Goal: Task Accomplishment & Management: Manage account settings

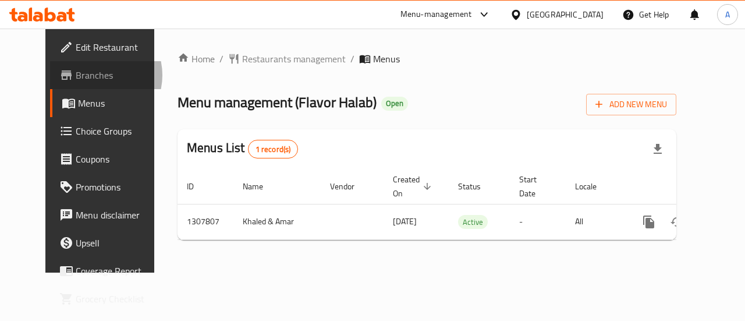
click at [76, 75] on span "Branches" at bounding box center [118, 75] width 85 height 14
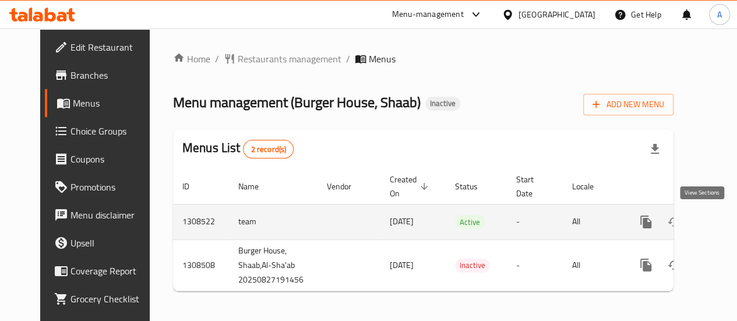
click at [723, 215] on icon "enhanced table" at bounding box center [730, 222] width 14 height 14
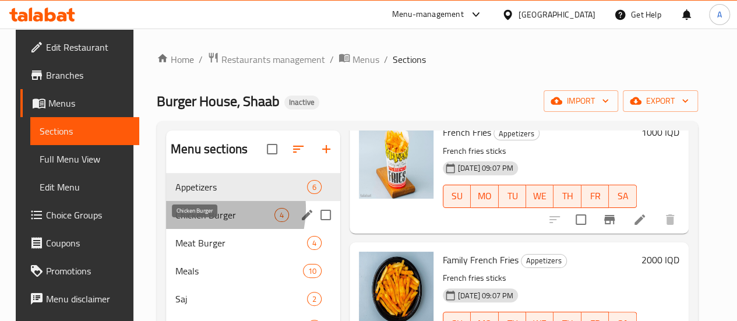
click at [202, 222] on span "Chicken Burger" at bounding box center [224, 215] width 99 height 14
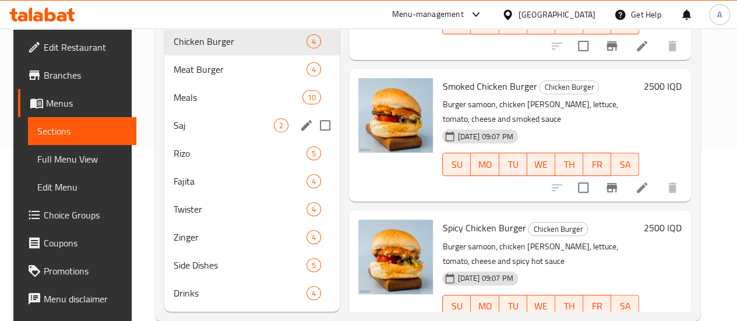
scroll to position [155, 0]
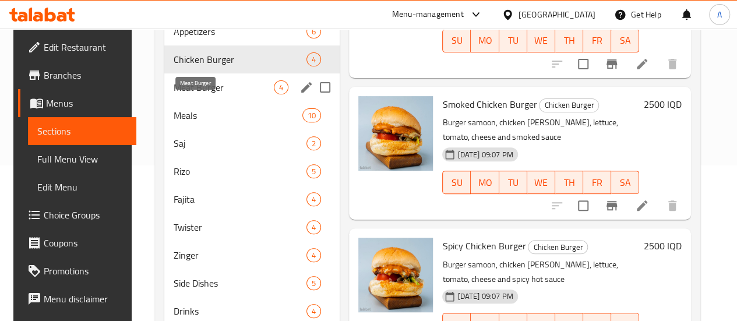
click at [183, 94] on span "Meat Burger" at bounding box center [224, 87] width 100 height 14
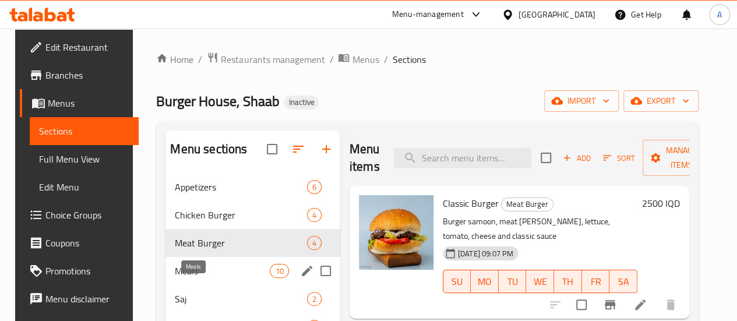
click at [183, 278] on span "Meals" at bounding box center [222, 271] width 95 height 14
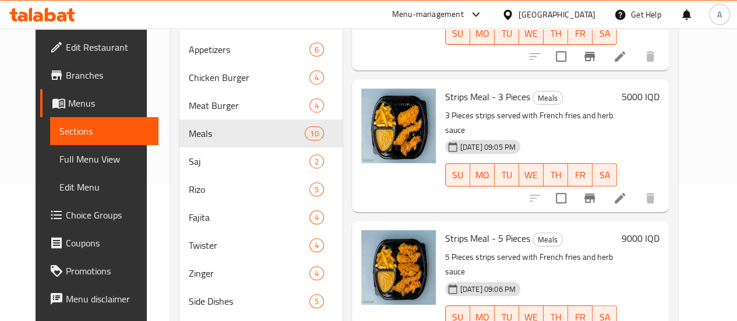
scroll to position [214, 0]
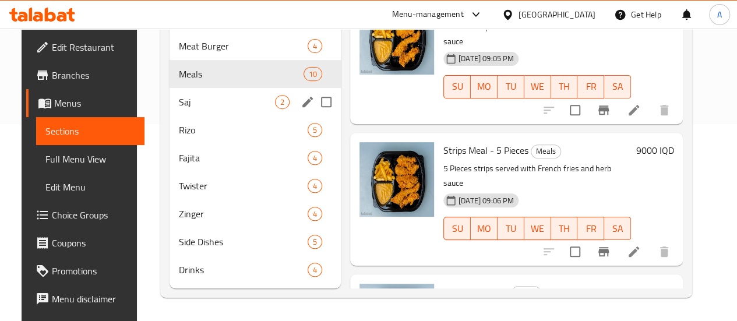
click at [169, 100] on div "Saj 2" at bounding box center [254, 102] width 171 height 28
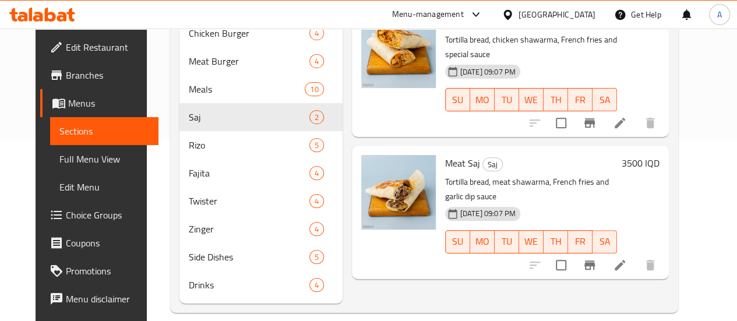
scroll to position [214, 0]
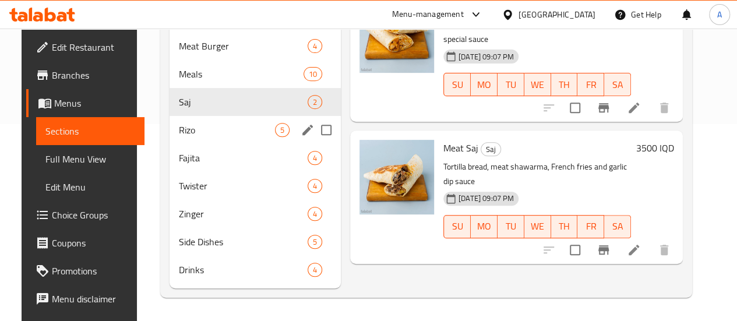
click at [201, 122] on div "Rizo 5" at bounding box center [254, 130] width 171 height 28
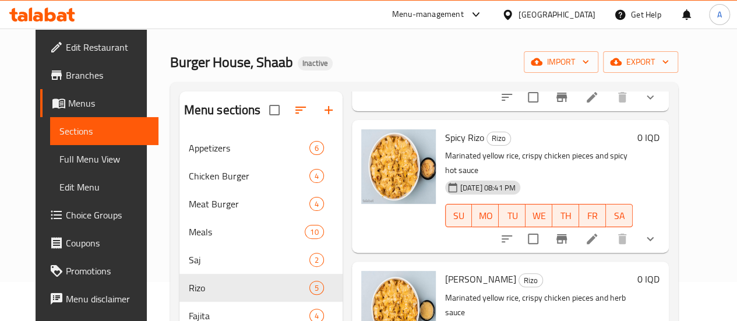
scroll to position [214, 0]
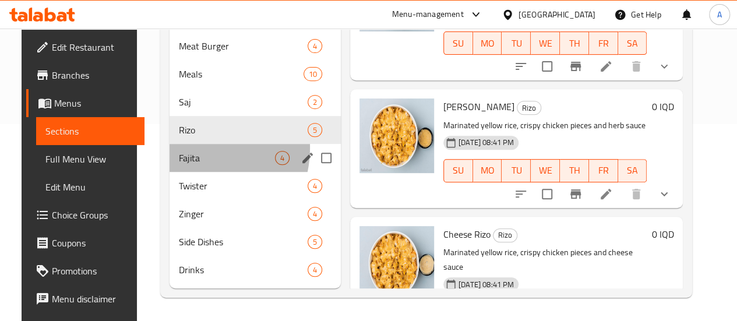
drag, startPoint x: 177, startPoint y: 149, endPoint x: 215, endPoint y: 159, distance: 39.8
click at [176, 149] on div "Fajita 4" at bounding box center [254, 158] width 171 height 28
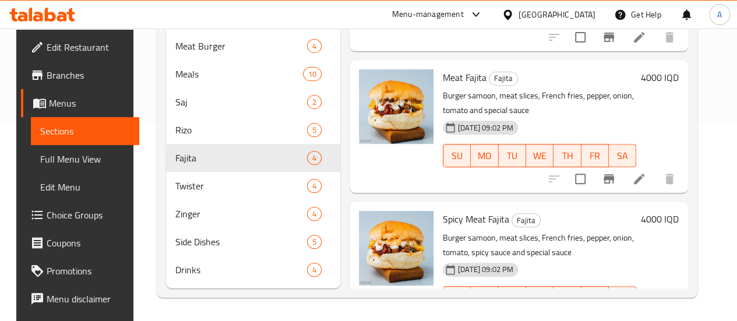
scroll to position [214, 0]
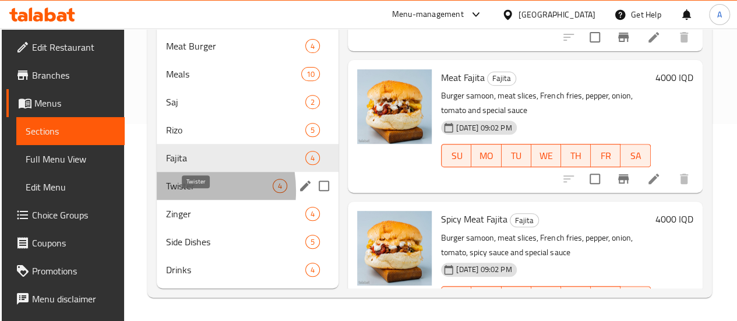
click at [167, 192] on span "Twister" at bounding box center [219, 186] width 107 height 14
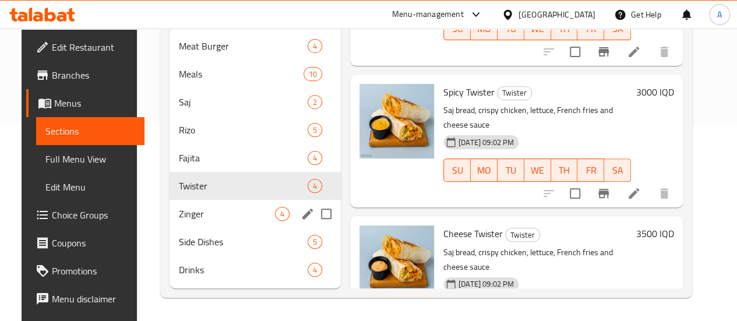
click at [204, 206] on div "Zinger 4" at bounding box center [254, 214] width 171 height 28
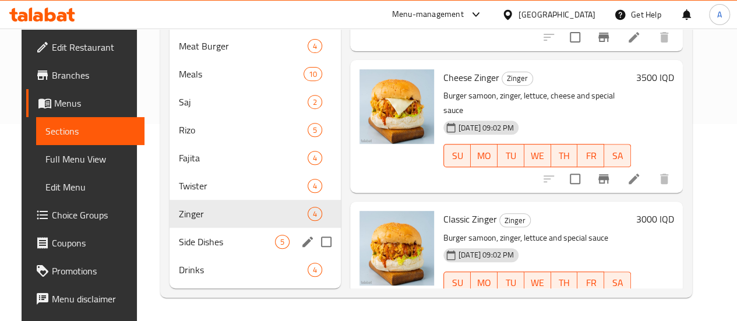
click at [208, 241] on span "Side Dishes" at bounding box center [227, 242] width 96 height 14
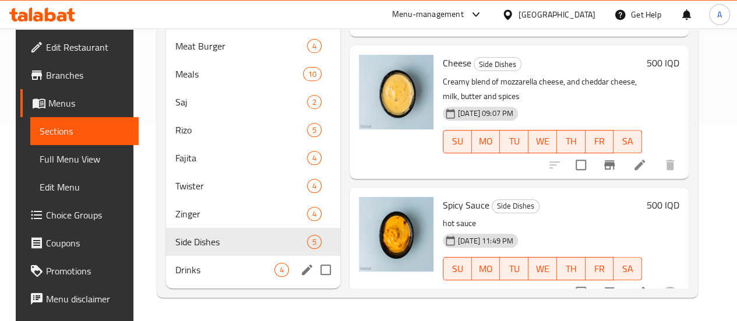
click at [175, 274] on span "Drinks" at bounding box center [224, 270] width 99 height 14
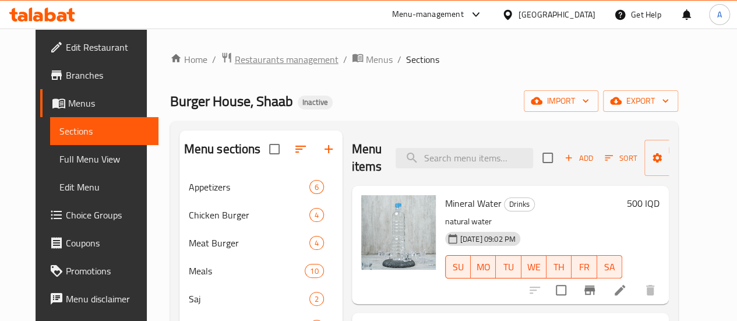
click at [259, 58] on span "Restaurants management" at bounding box center [287, 59] width 104 height 14
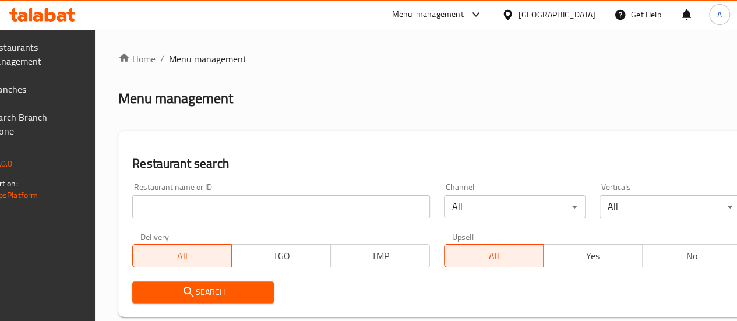
click at [38, 85] on span "Branches" at bounding box center [30, 89] width 83 height 14
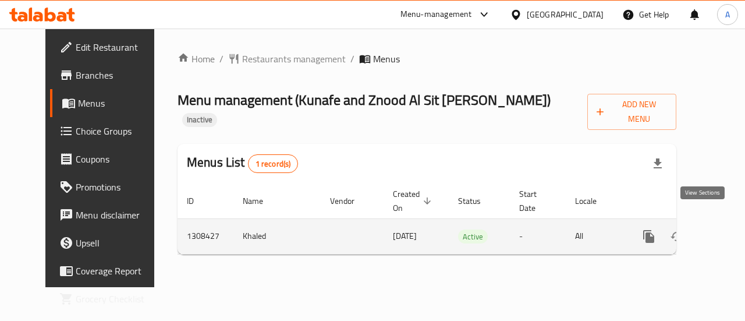
click at [726, 229] on icon "enhanced table" at bounding box center [733, 236] width 14 height 14
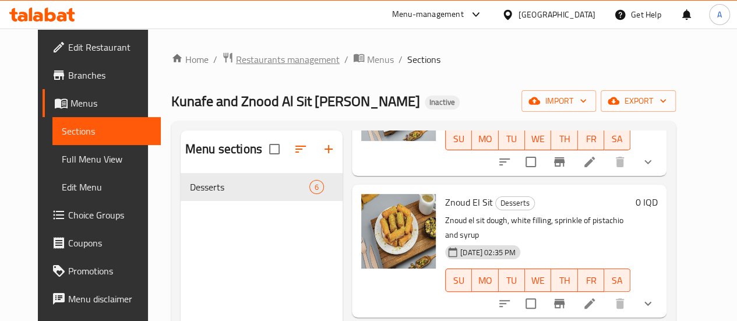
click at [246, 56] on span "Restaurants management" at bounding box center [288, 59] width 104 height 14
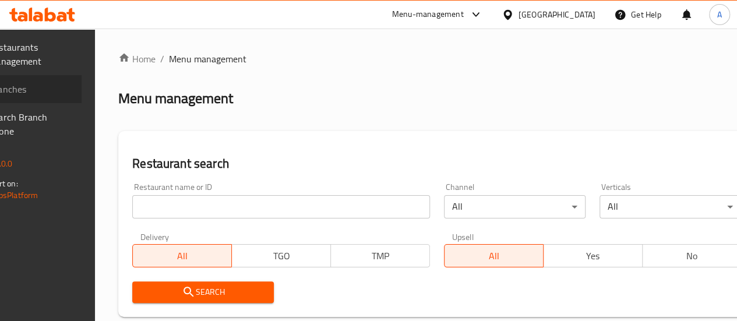
click at [47, 93] on span "Branches" at bounding box center [30, 89] width 83 height 14
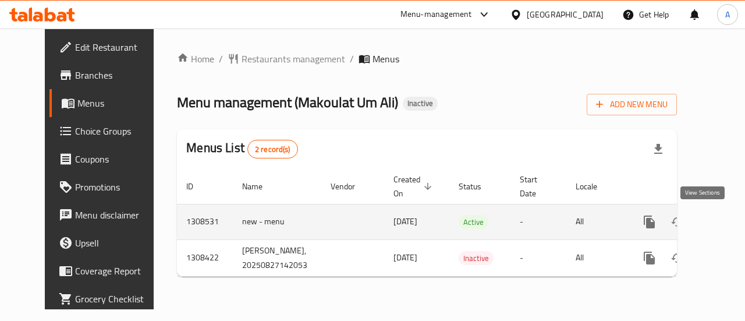
click at [727, 222] on icon "enhanced table" at bounding box center [734, 222] width 14 height 14
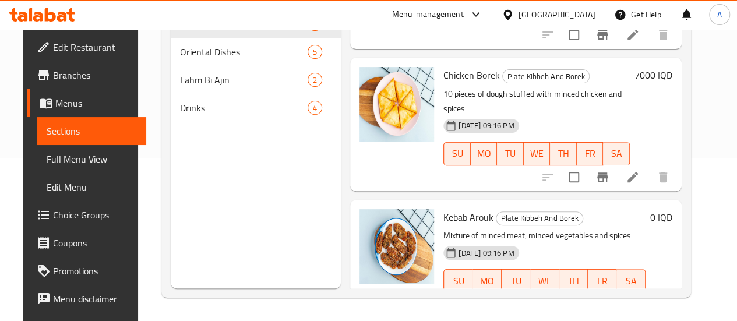
scroll to position [47, 0]
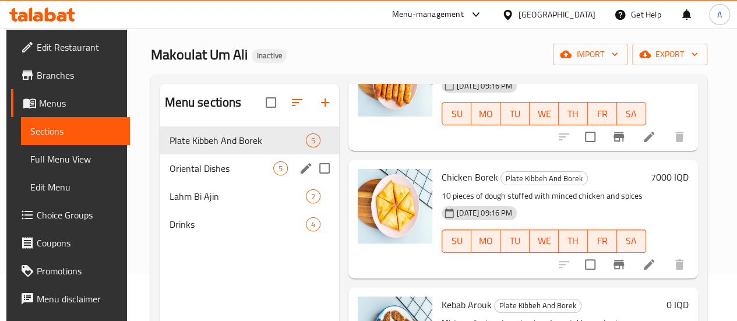
click at [175, 175] on span "Oriental Dishes" at bounding box center [221, 168] width 104 height 14
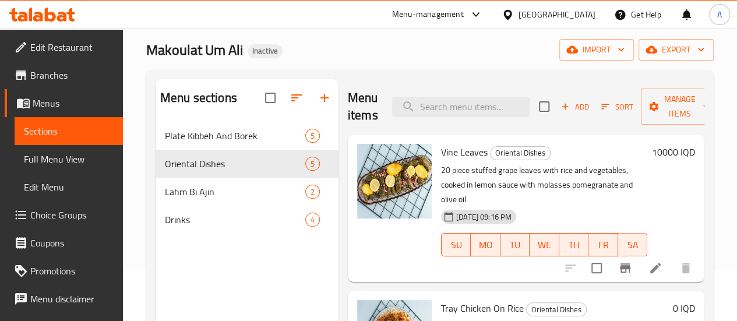
scroll to position [47, 0]
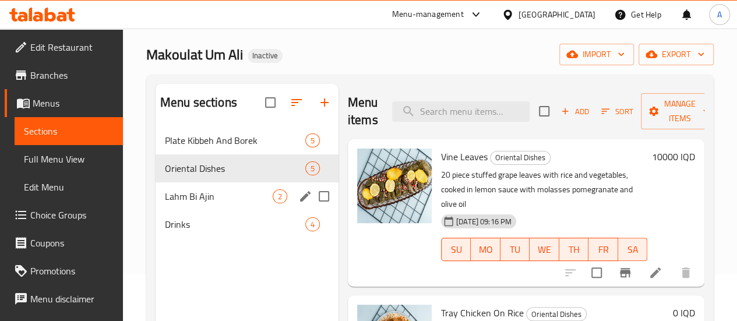
click at [193, 203] on span "Lahm Bi Ajin" at bounding box center [219, 196] width 108 height 14
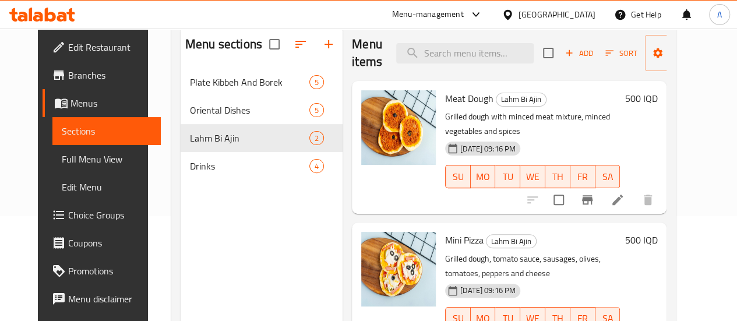
scroll to position [163, 0]
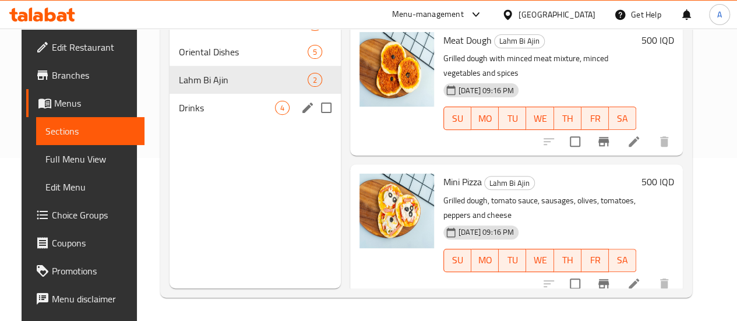
click at [181, 115] on span "Drinks" at bounding box center [227, 108] width 96 height 14
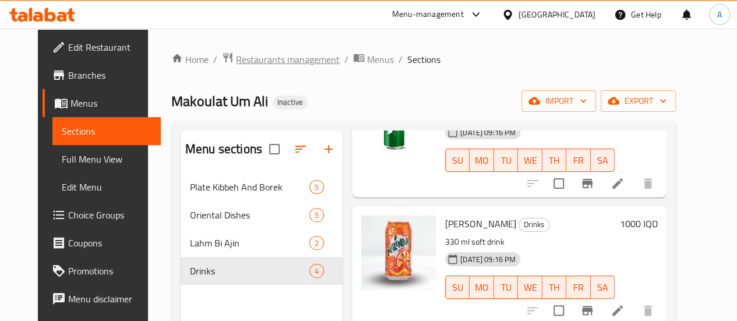
click at [241, 61] on span "Restaurants management" at bounding box center [288, 59] width 104 height 14
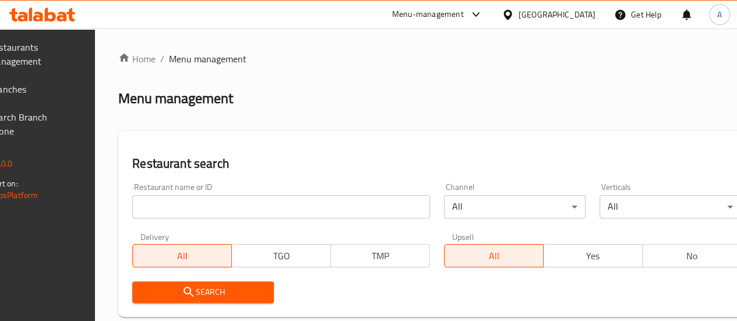
click at [45, 89] on span "Branches" at bounding box center [30, 89] width 83 height 14
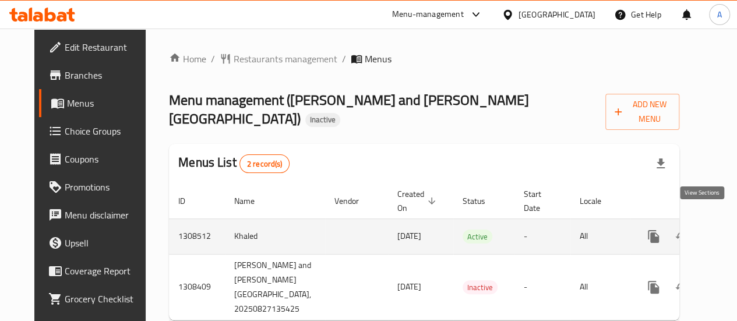
click at [730, 229] on icon "enhanced table" at bounding box center [737, 236] width 14 height 14
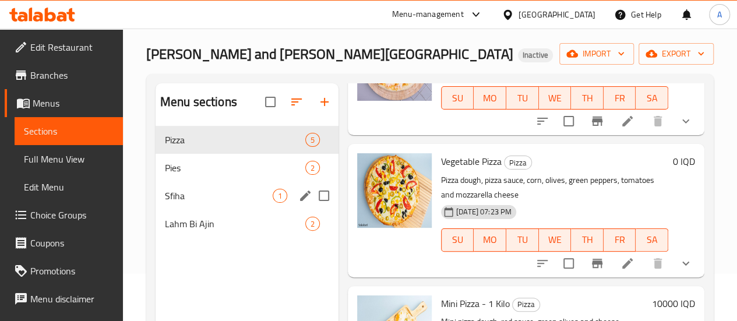
scroll to position [47, 0]
click at [176, 175] on span "Pies" at bounding box center [219, 168] width 108 height 14
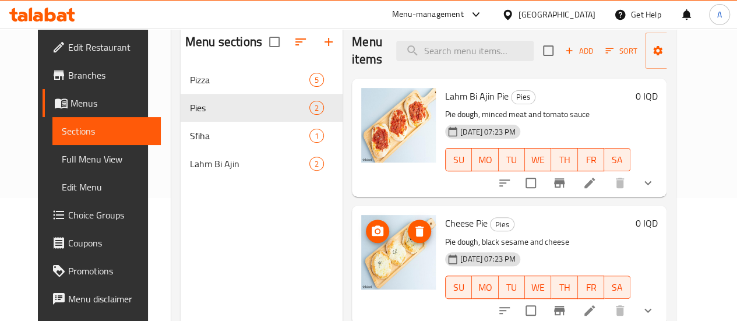
scroll to position [105, 0]
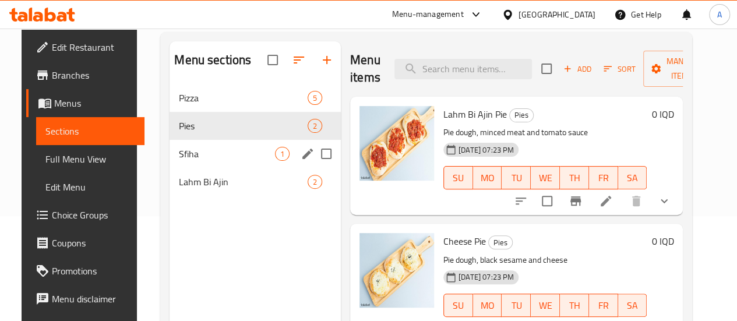
click at [190, 159] on span "Sfiha" at bounding box center [227, 154] width 96 height 14
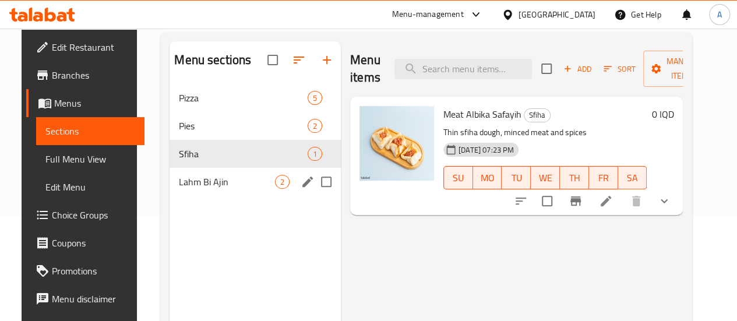
click at [209, 191] on div "Lahm Bi Ajin 2" at bounding box center [254, 182] width 171 height 28
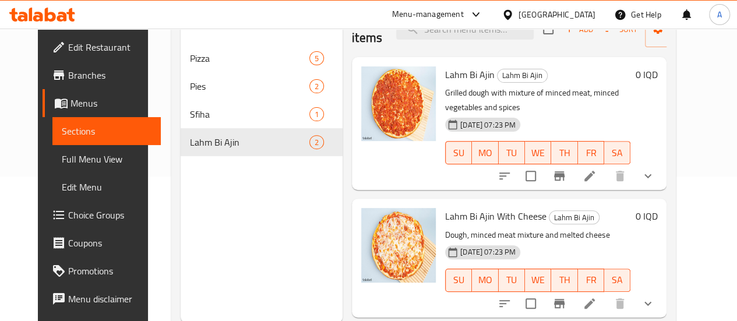
scroll to position [163, 0]
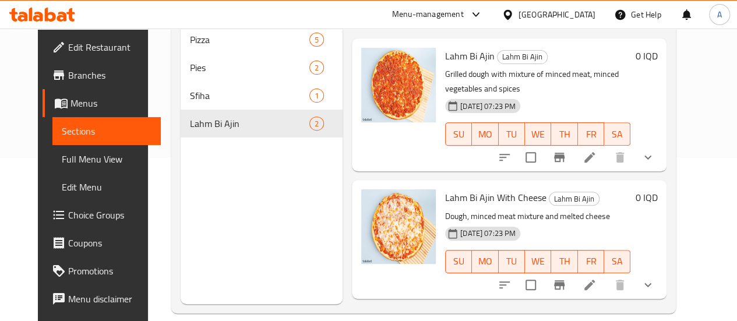
click at [189, 208] on div "Menu sections Pizza 5 Pies 2 Sfiha 1 Lahm Bi Ajin 2" at bounding box center [262, 143] width 162 height 321
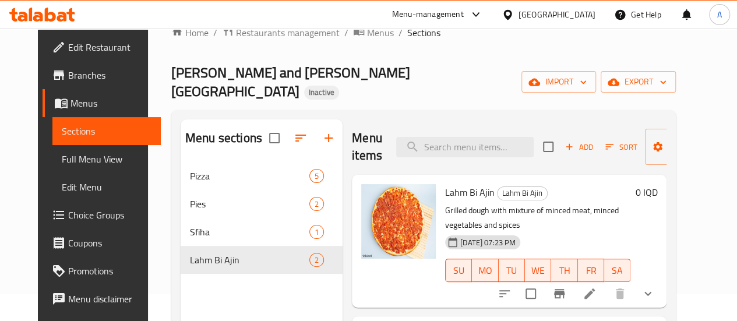
scroll to position [0, 0]
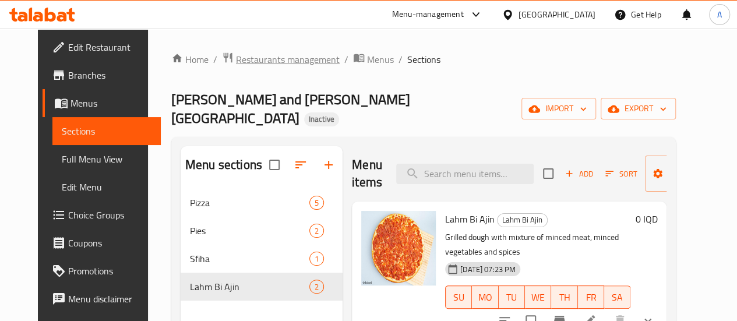
drag, startPoint x: 267, startPoint y: 43, endPoint x: 266, endPoint y: 56, distance: 14.0
click at [267, 43] on div "Home / Restaurants management / Menus / Sections Alban and Manaqish Marwari Far…" at bounding box center [423, 264] width 551 height 471
click at [257, 66] on span "Restaurants management" at bounding box center [288, 59] width 104 height 14
